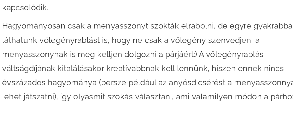
scroll to position [1024, 0]
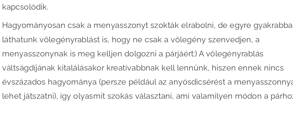
click at [210, 93] on p "Hagyományosan csak a menyasszonyt szokták elrabolni, de egyre gyakrabban láthat…" at bounding box center [146, 114] width 213 height 115
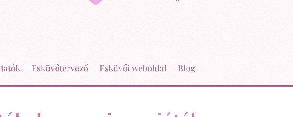
scroll to position [0, 0]
